Goal: Task Accomplishment & Management: Complete application form

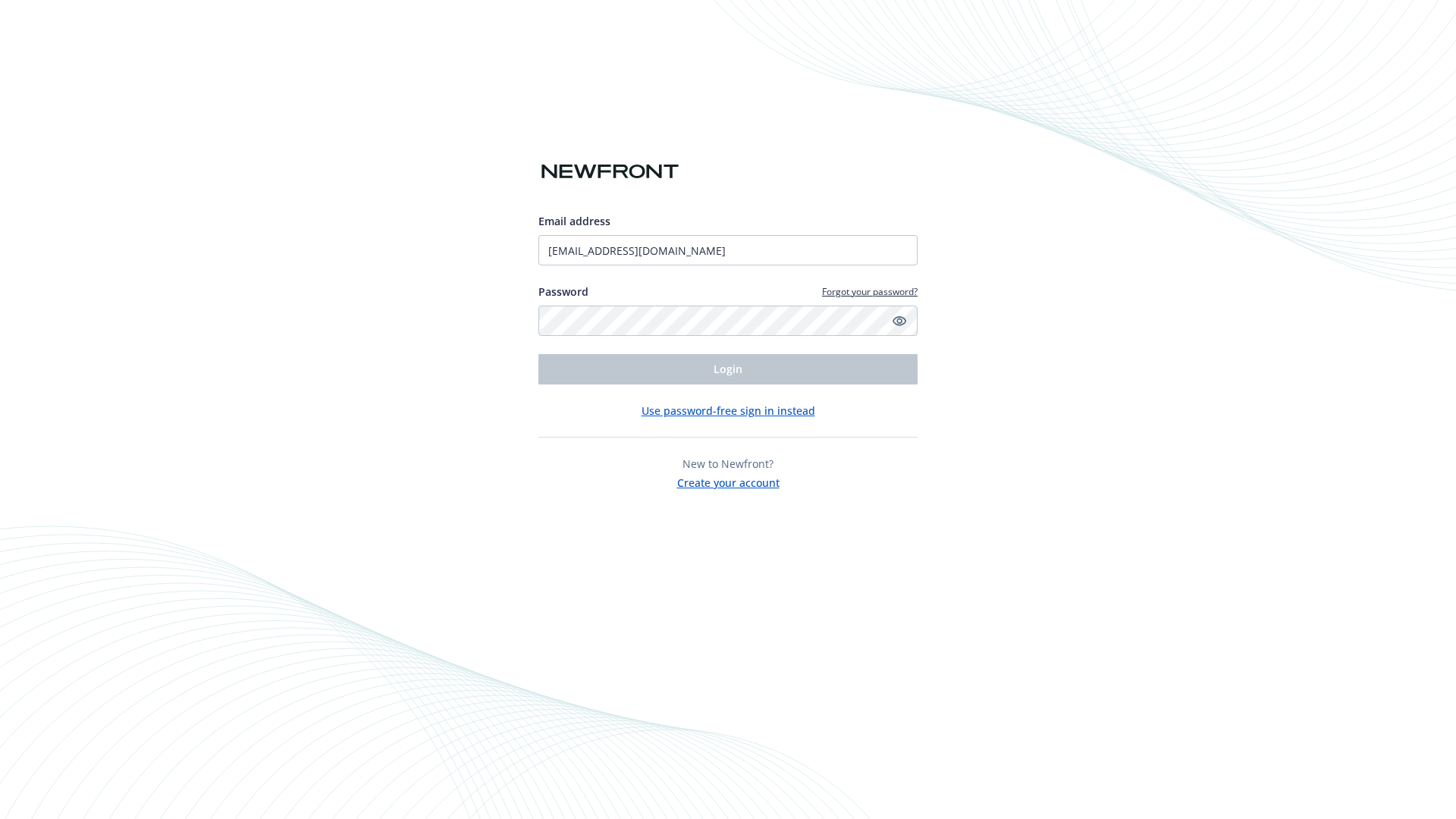
type input "[EMAIL_ADDRESS][DOMAIN_NAME]"
click at [728, 370] on span "Login" at bounding box center [728, 369] width 29 height 14
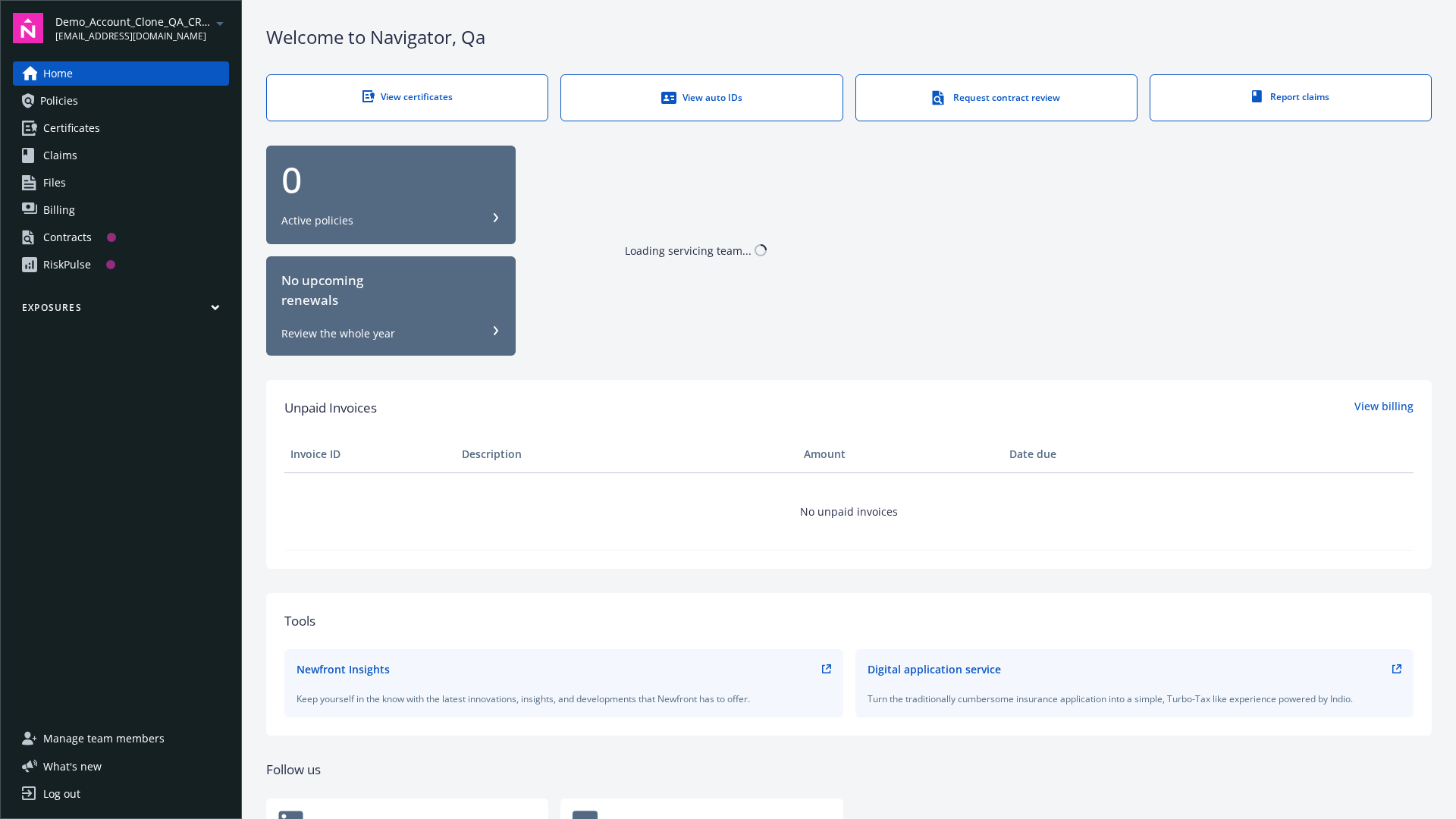
click at [142, 28] on span "Demo_Account_Clone_QA_CR_Tests_Prospect" at bounding box center [133, 21] width 156 height 16
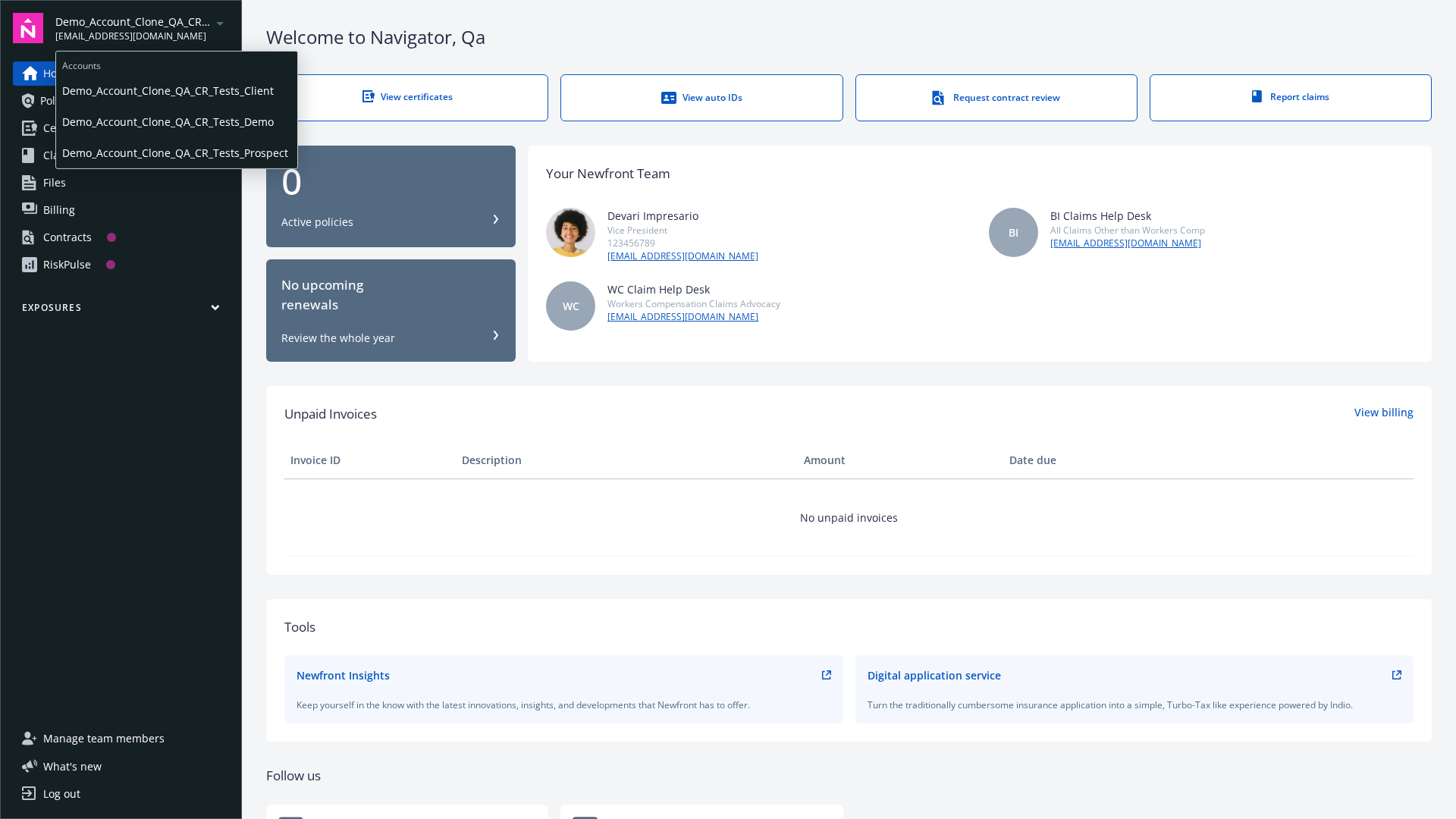
click at [175, 90] on span "Demo_Account_Clone_QA_CR_Tests_Client" at bounding box center [177, 90] width 229 height 31
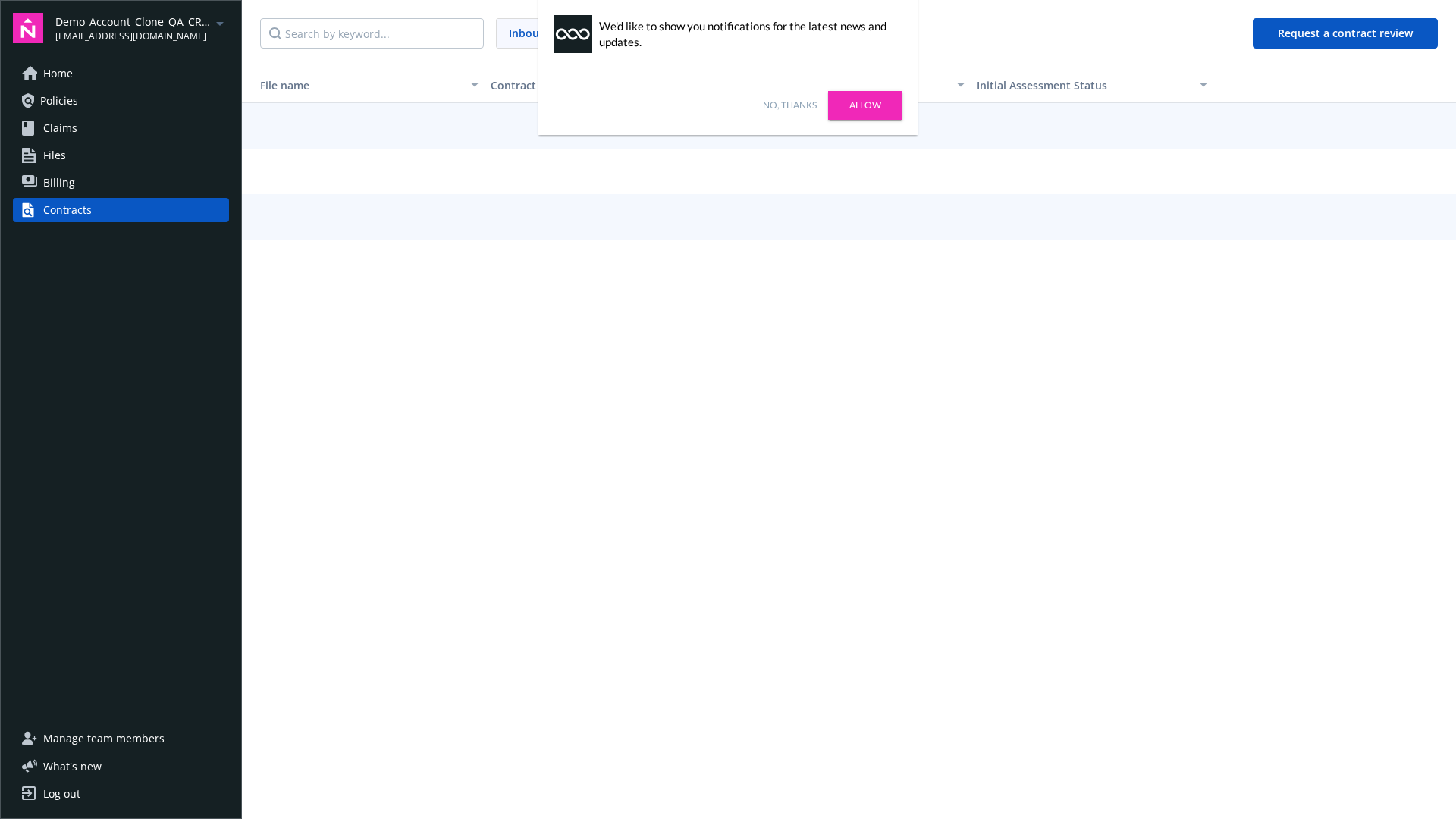
click at [789, 106] on link "No, thanks" at bounding box center [789, 106] width 54 height 13
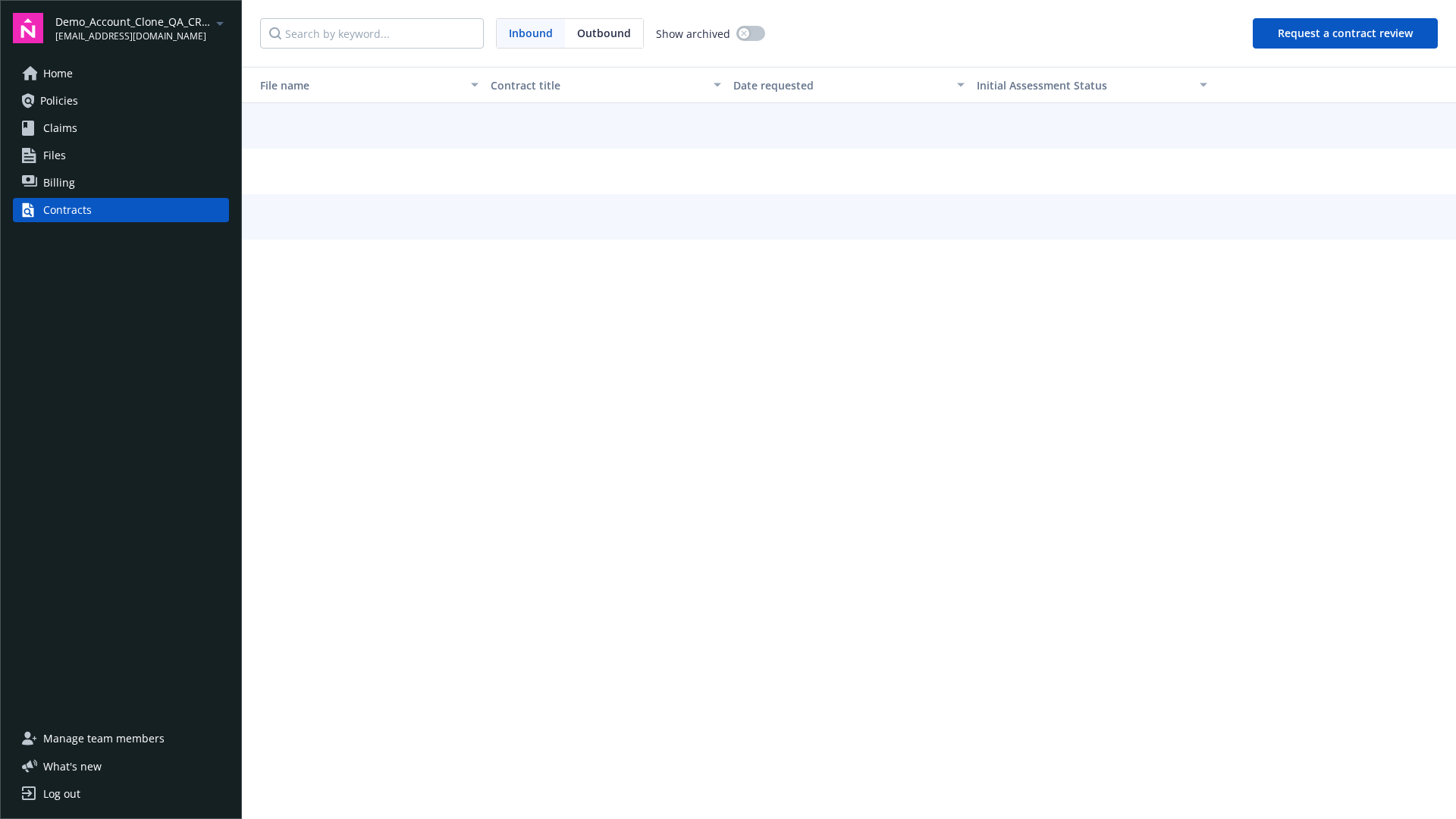
click at [1347, 34] on button "Request a contract review" at bounding box center [1346, 34] width 185 height 31
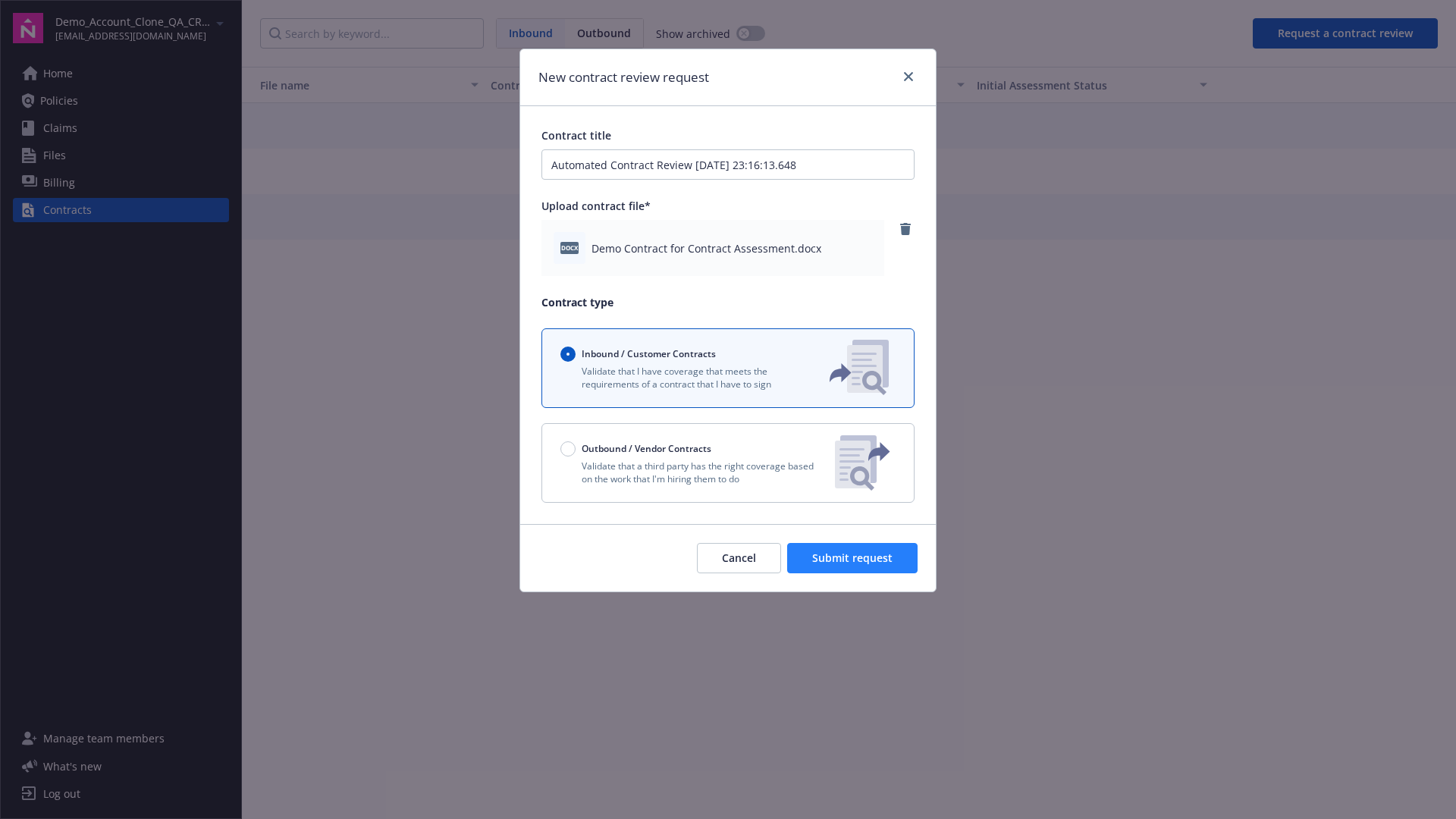
type input "Automated Contract Review [DATE] 23:16:13.648"
click at [853, 558] on span "Submit request" at bounding box center [853, 557] width 81 height 14
